Goal: Information Seeking & Learning: Learn about a topic

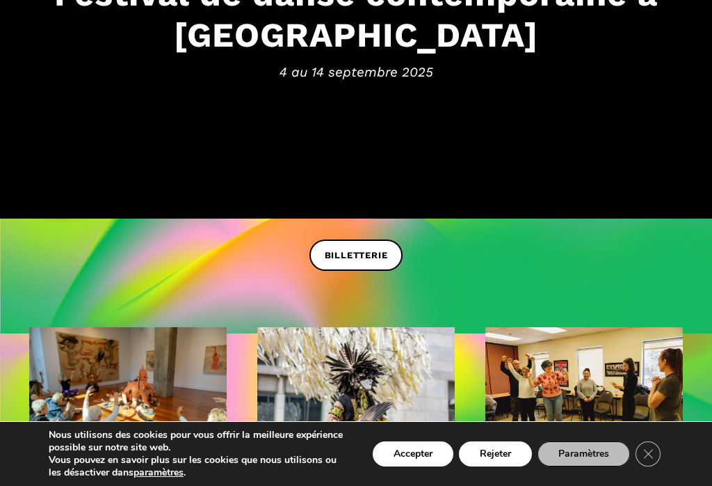
scroll to position [263, 0]
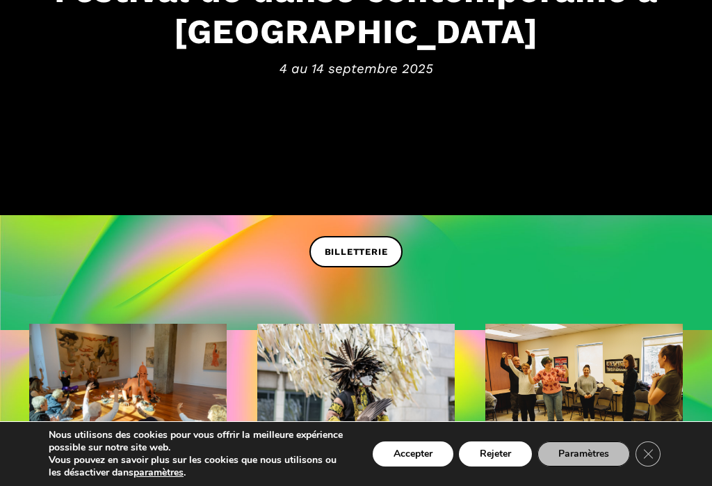
click at [511, 466] on button "Rejeter" at bounding box center [495, 453] width 73 height 25
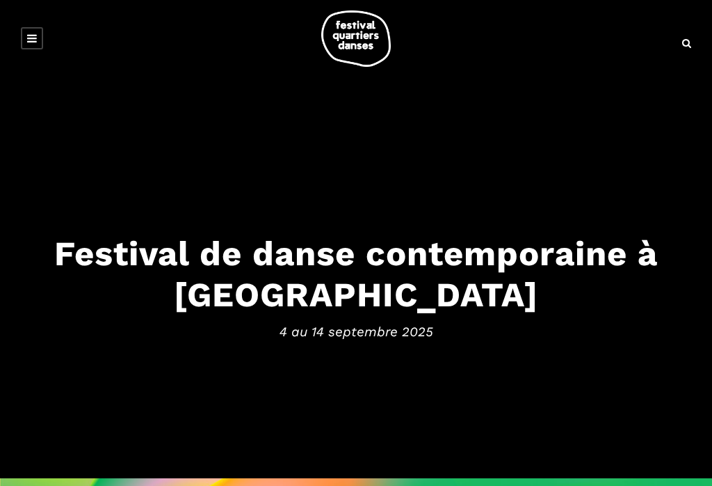
click at [39, 33] on link at bounding box center [32, 38] width 22 height 22
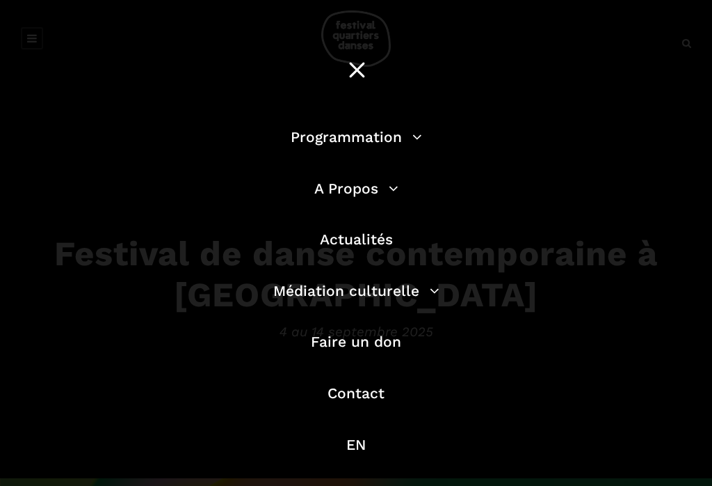
click at [382, 134] on link "Programmation" at bounding box center [356, 136] width 131 height 17
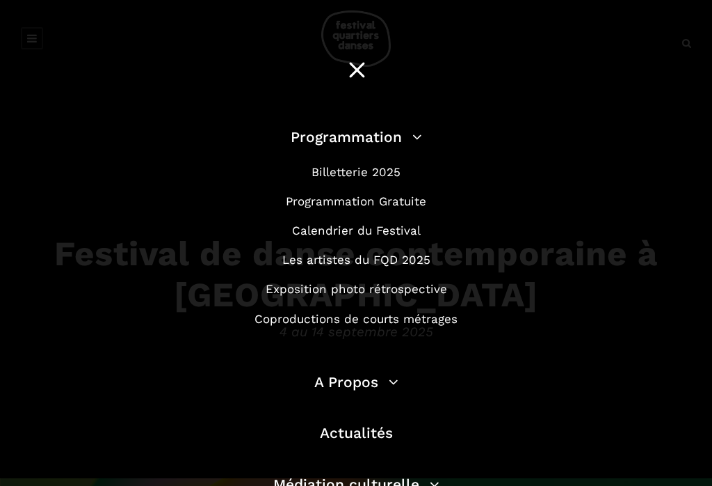
click at [398, 202] on link "Programmation Gratuite" at bounding box center [356, 201] width 141 height 14
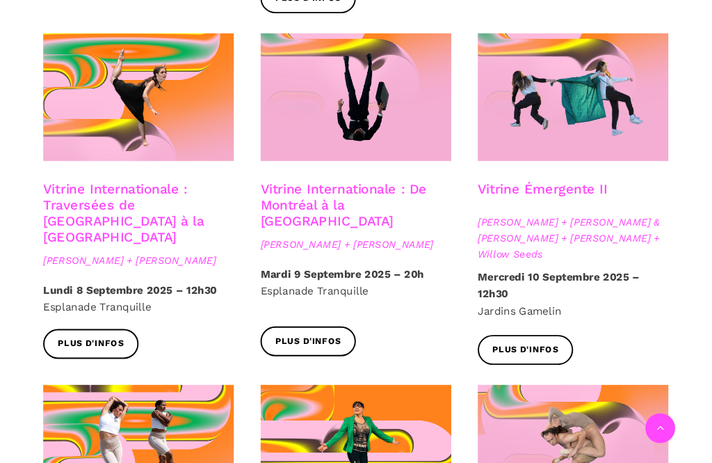
scroll to position [1156, 0]
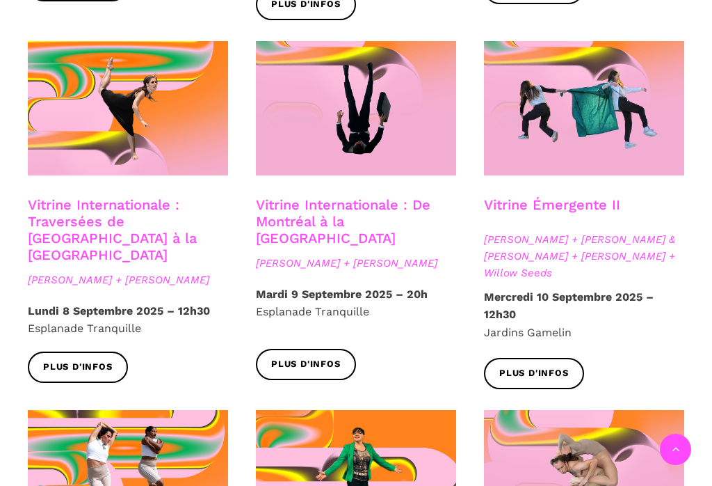
click at [87, 351] on link "Plus d'infos" at bounding box center [78, 366] width 100 height 31
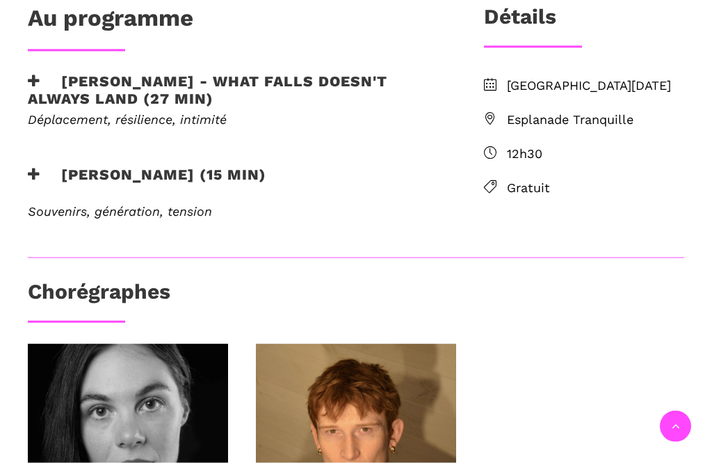
scroll to position [218, 0]
